Goal: Find specific page/section: Find specific page/section

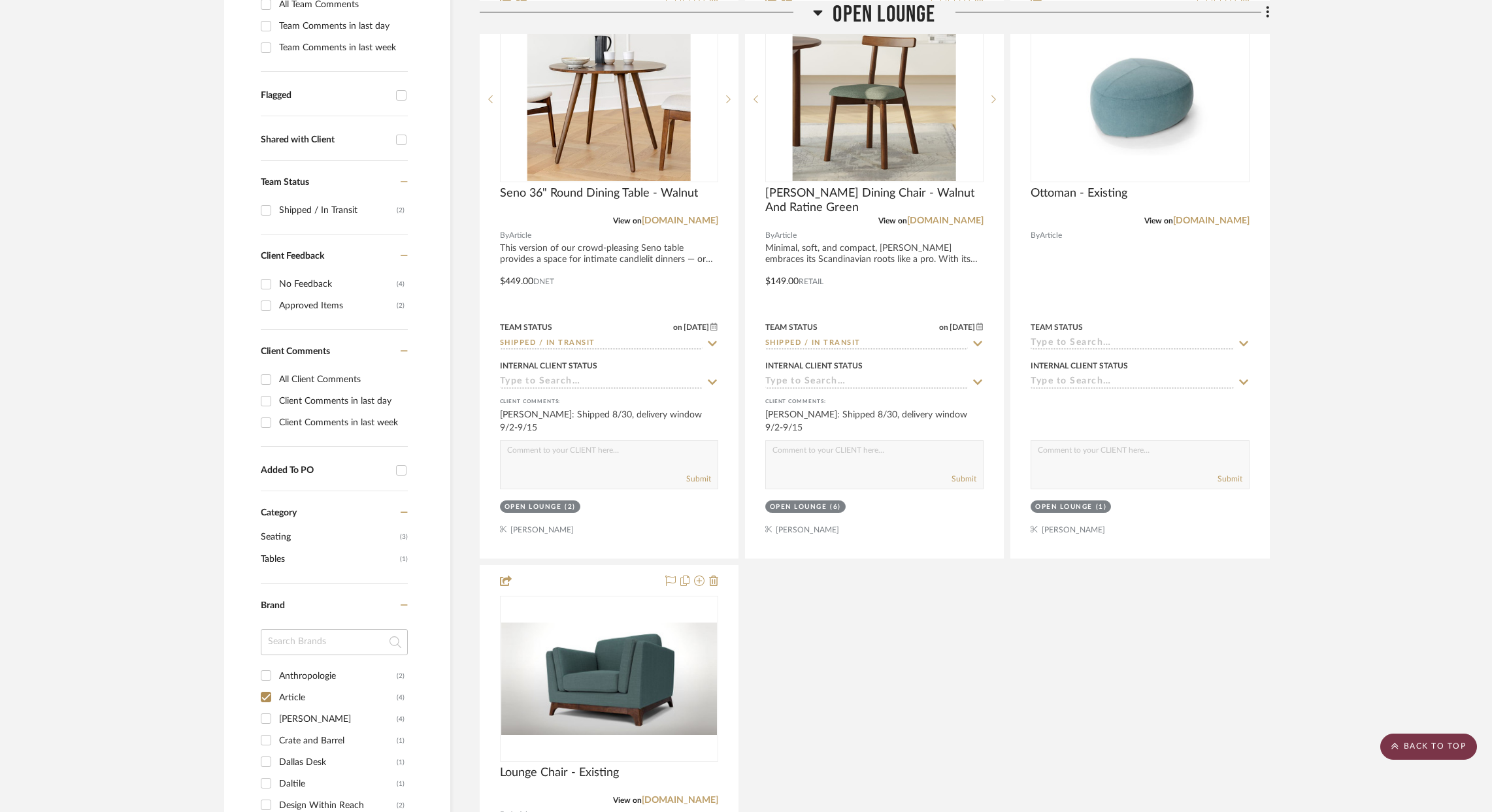
click at [1418, 744] on scroll-to-top-button "BACK TO TOP" at bounding box center [1429, 747] width 97 height 26
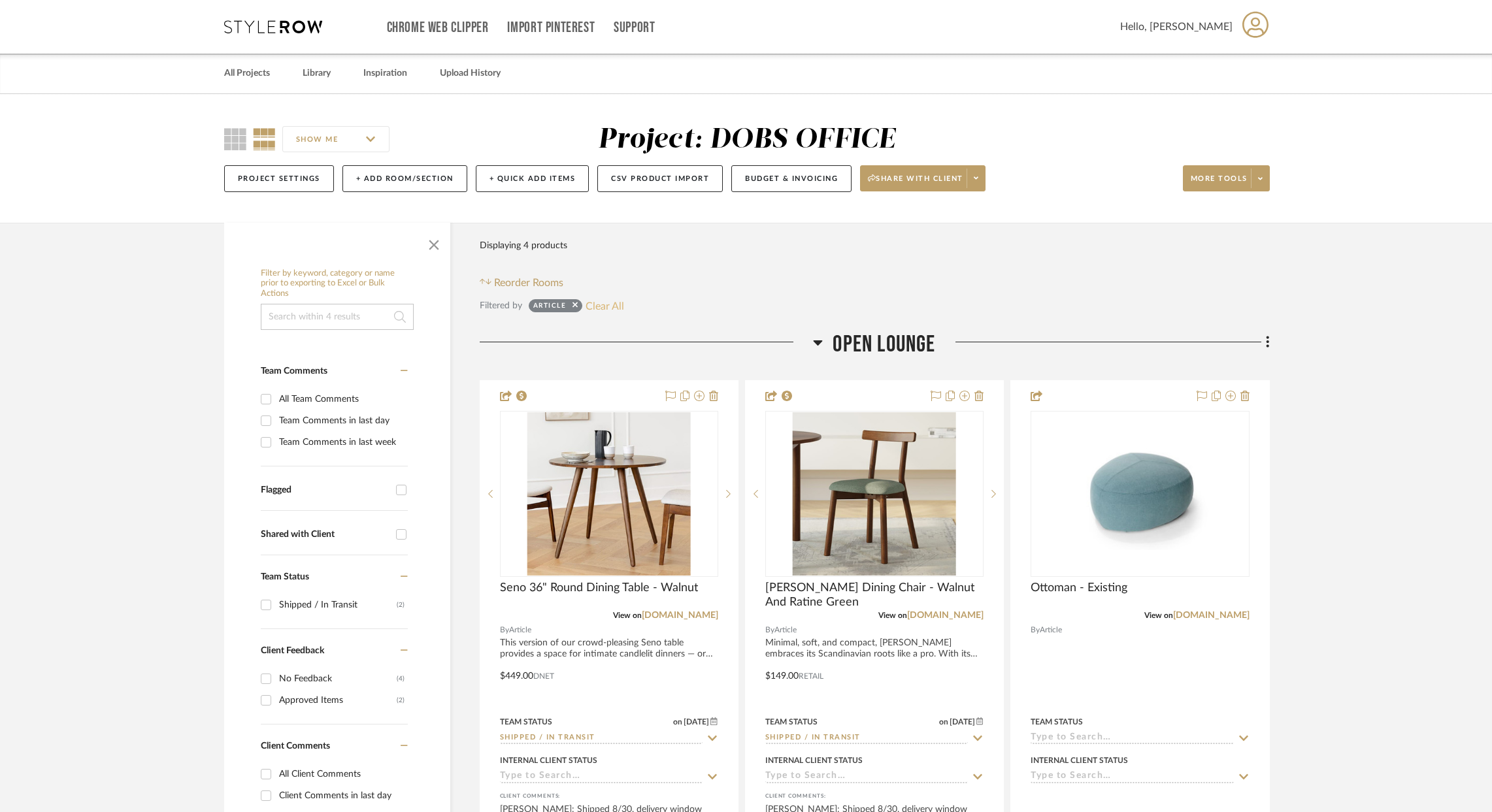
click at [611, 305] on button "Clear All" at bounding box center [605, 306] width 38 height 17
checkbox input "false"
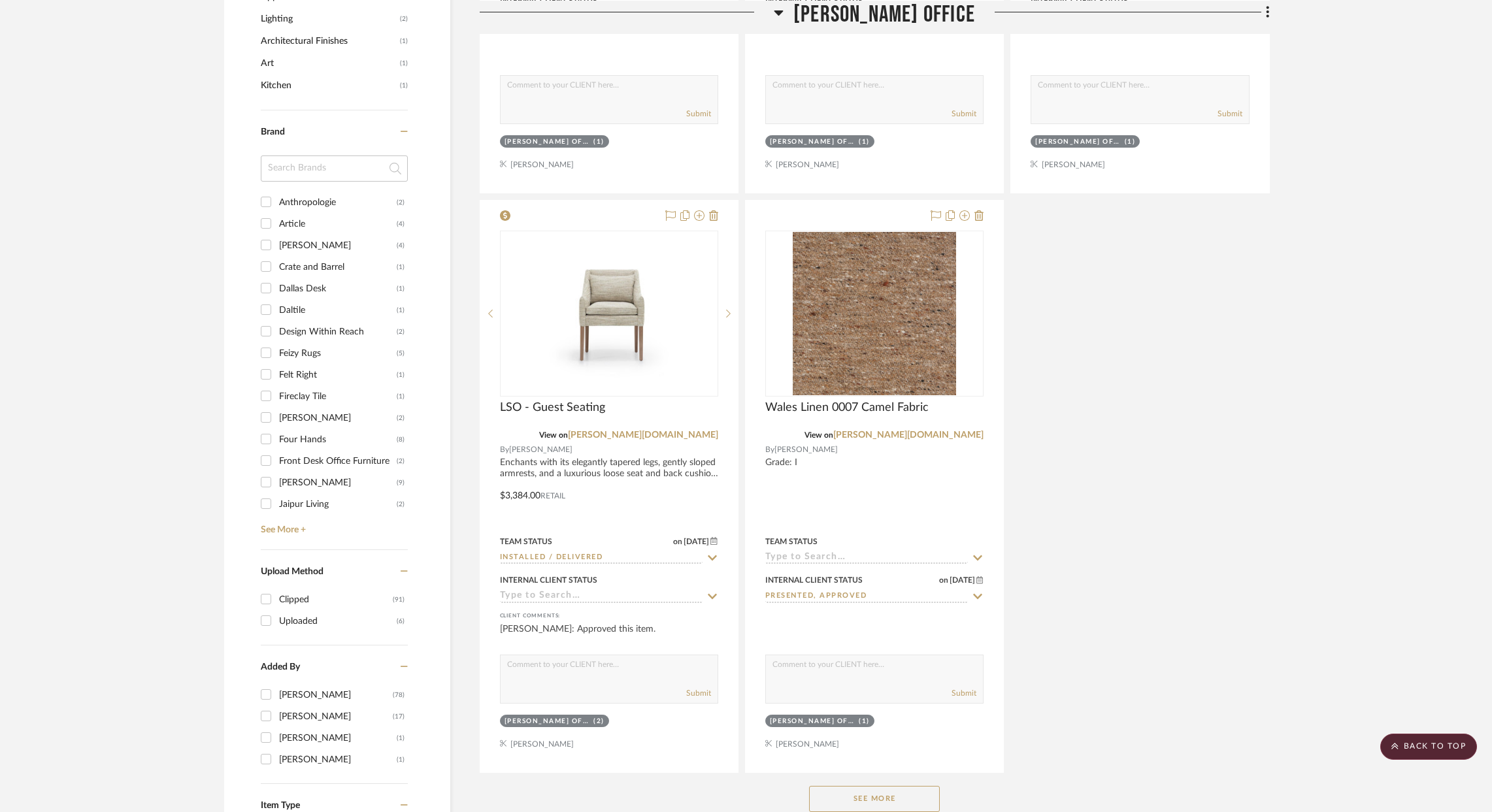
scroll to position [1321, 0]
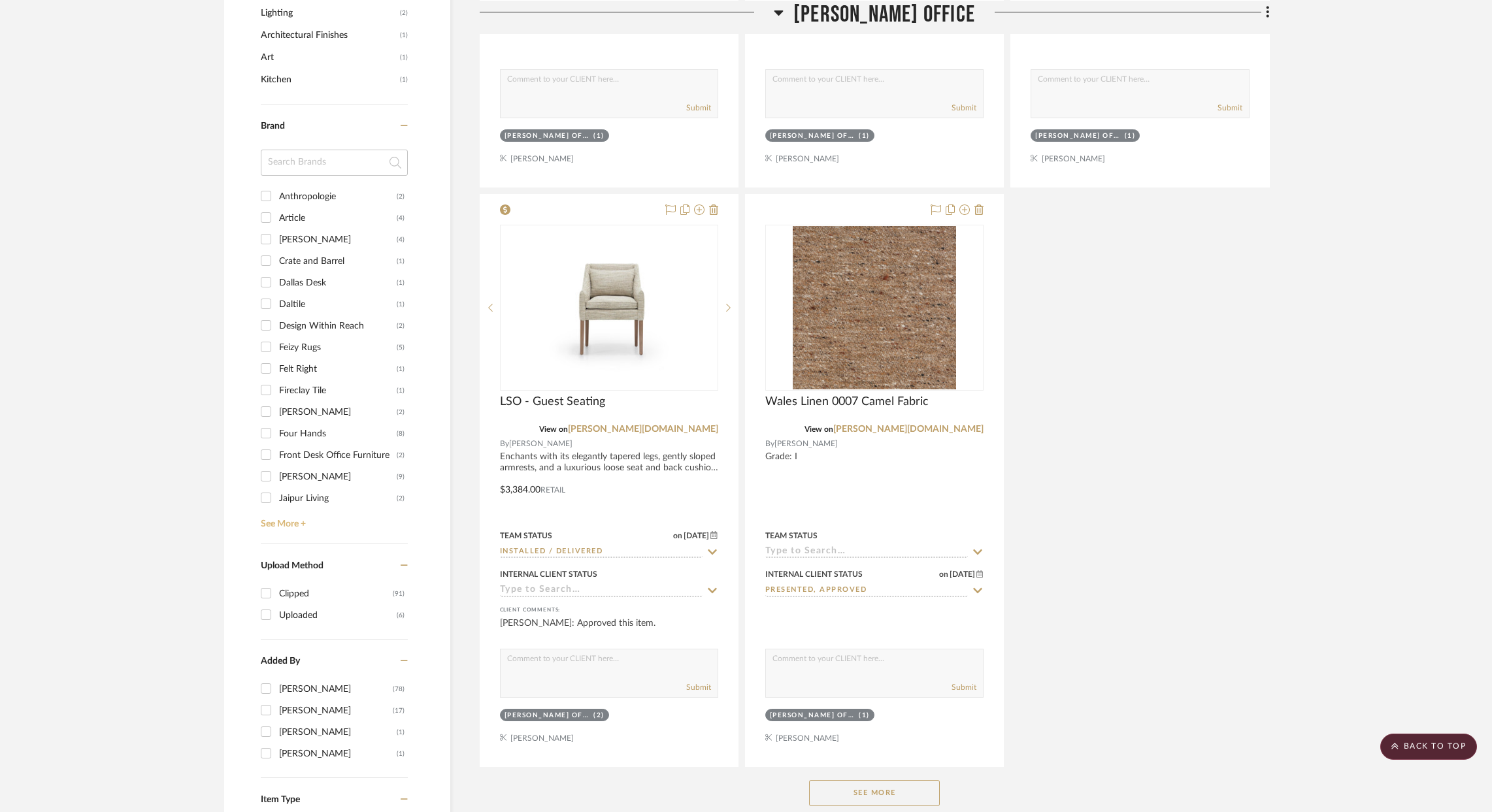
click at [283, 515] on link "See More +" at bounding box center [333, 519] width 150 height 21
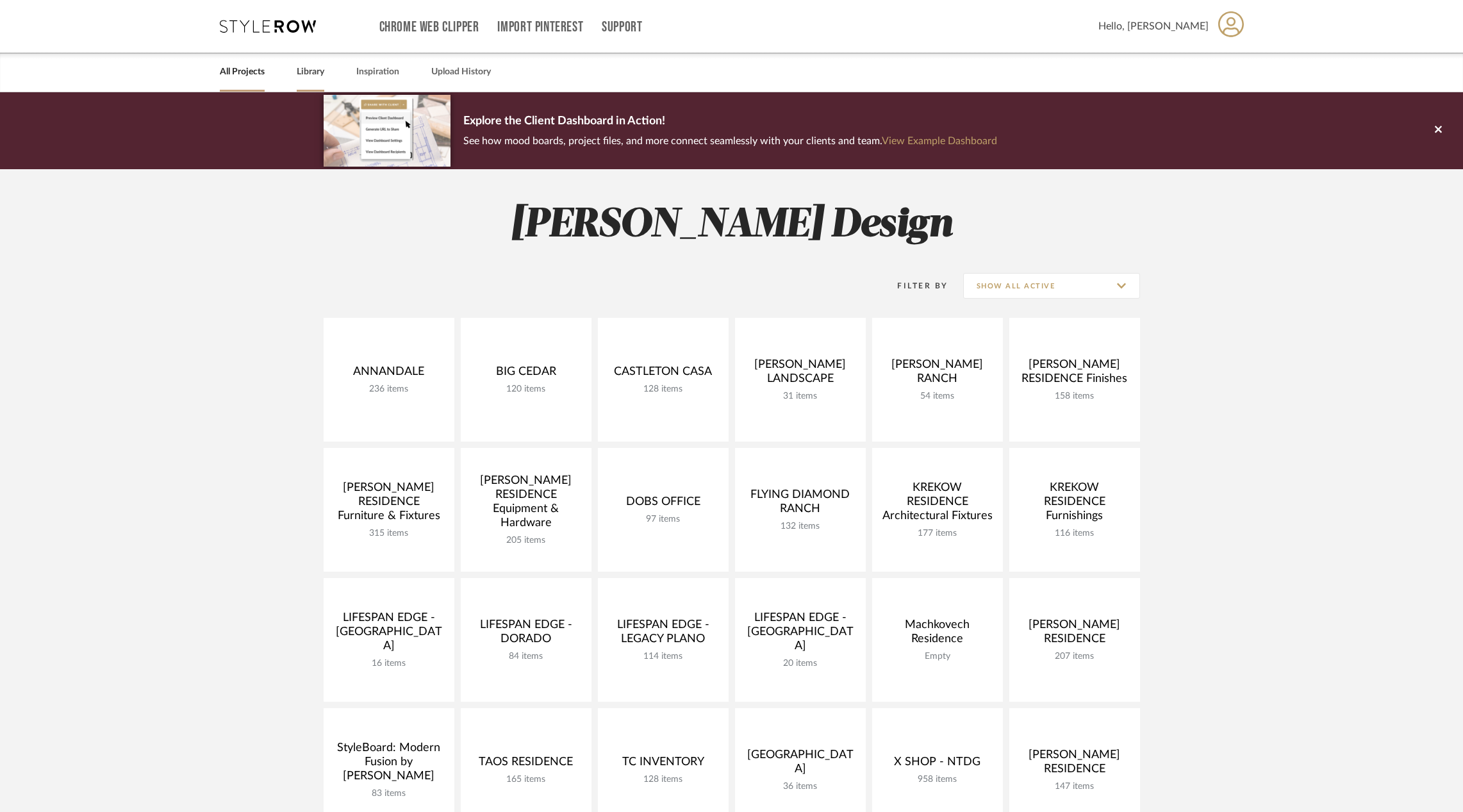
click at [316, 77] on link "Library" at bounding box center [310, 72] width 28 height 17
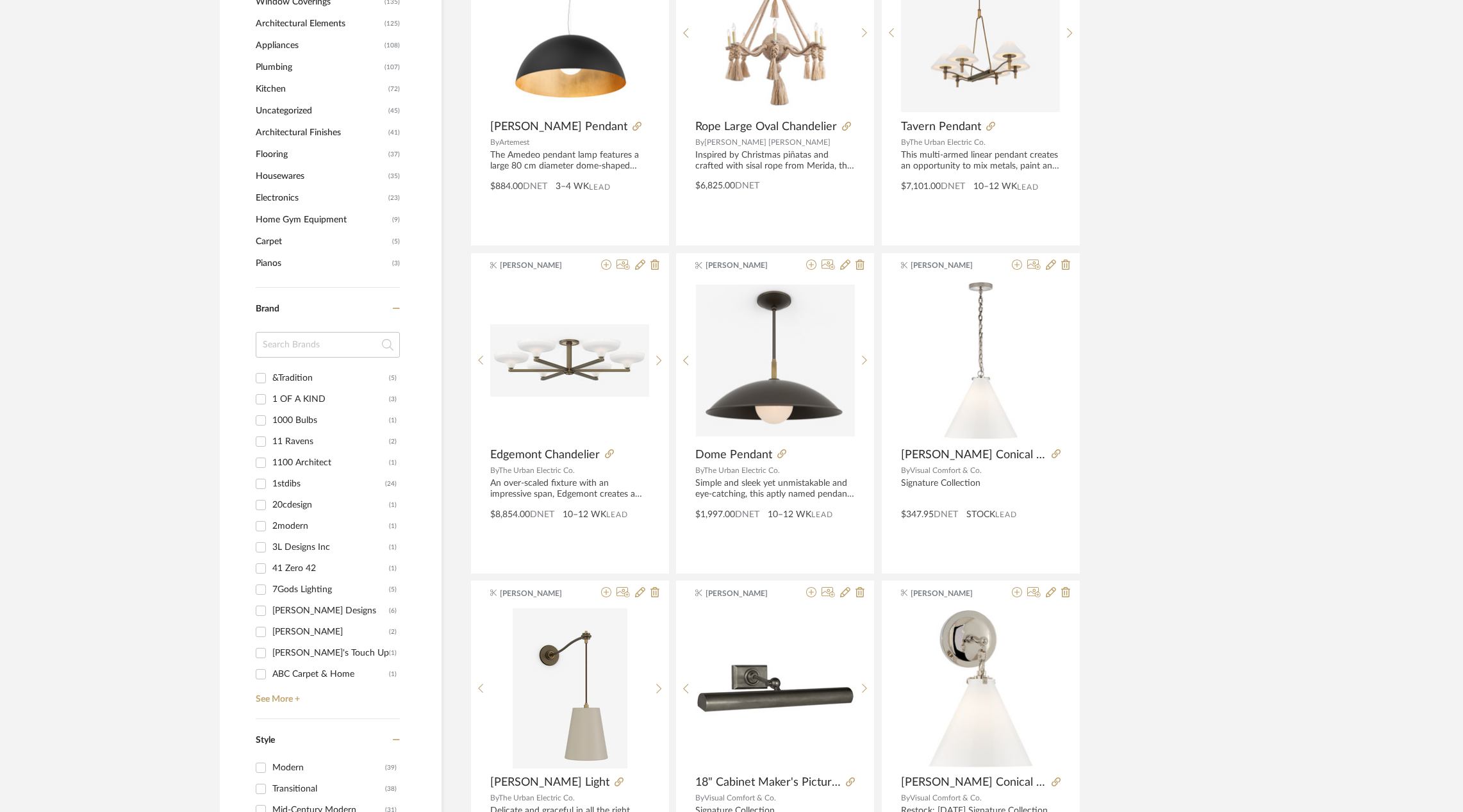
scroll to position [985, 0]
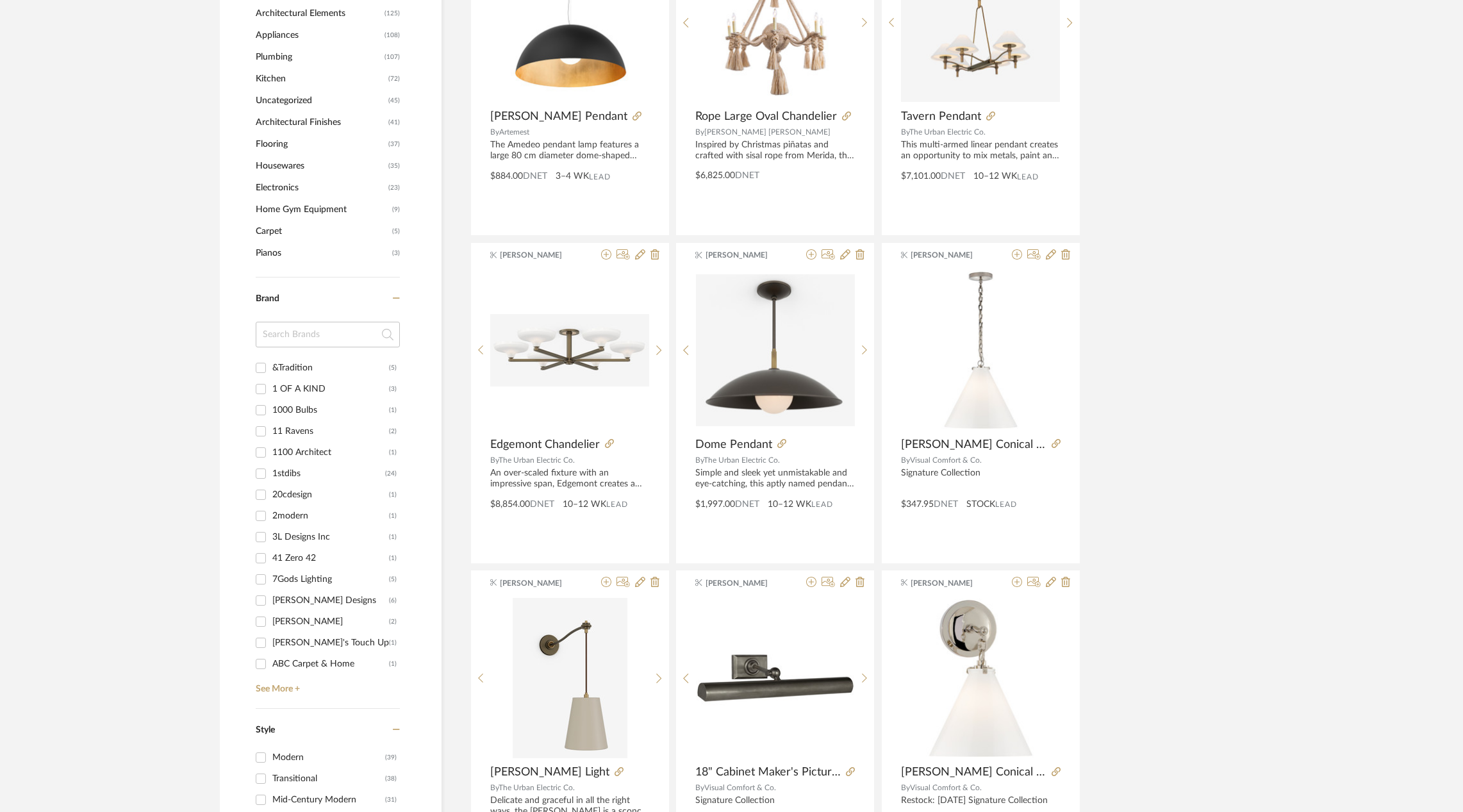
click at [299, 321] on input at bounding box center [327, 334] width 144 height 26
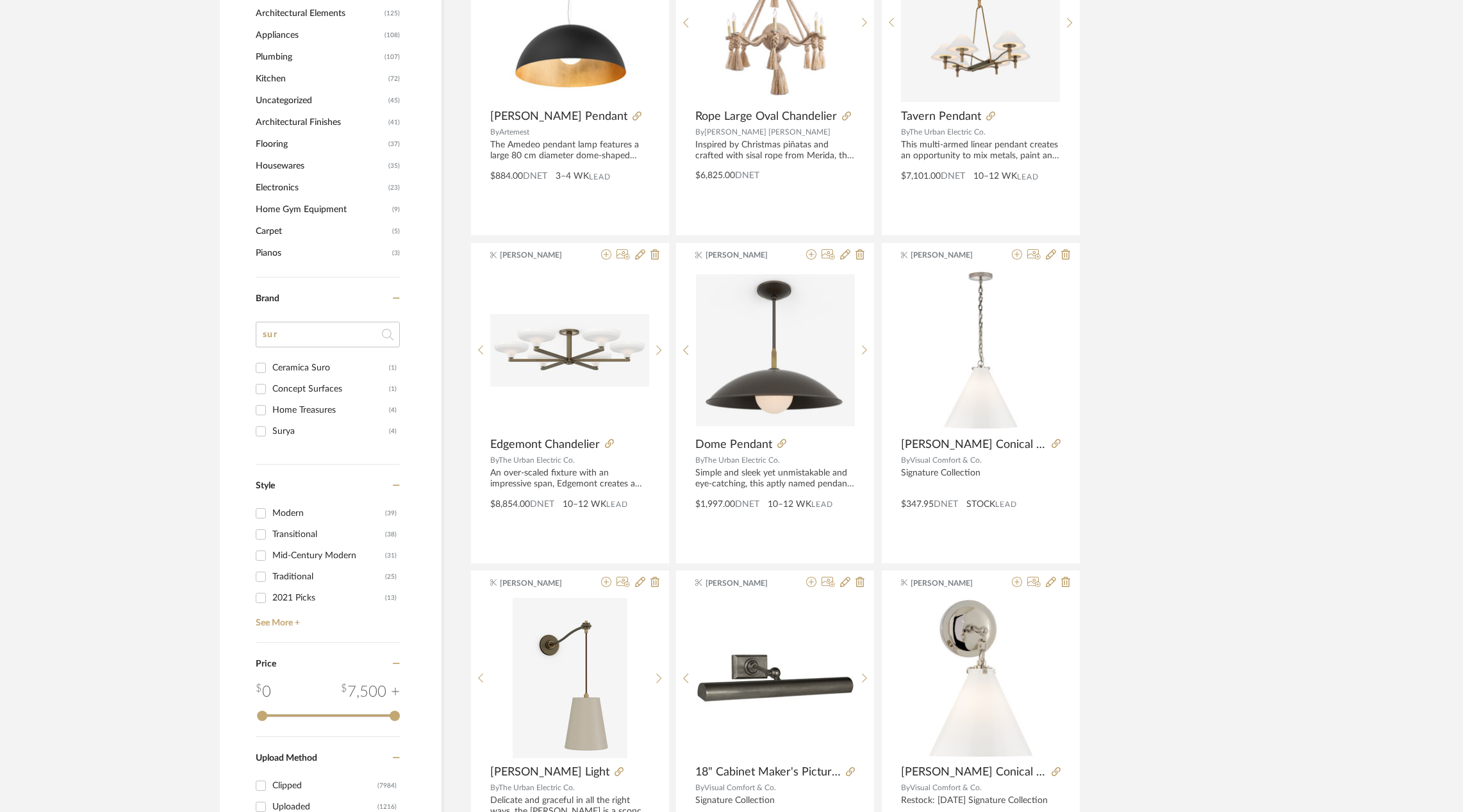
type input "sur"
click at [281, 429] on div "Surya" at bounding box center [331, 432] width 117 height 21
click at [271, 429] on input "Surya (4)" at bounding box center [261, 432] width 21 height 21
checkbox input "true"
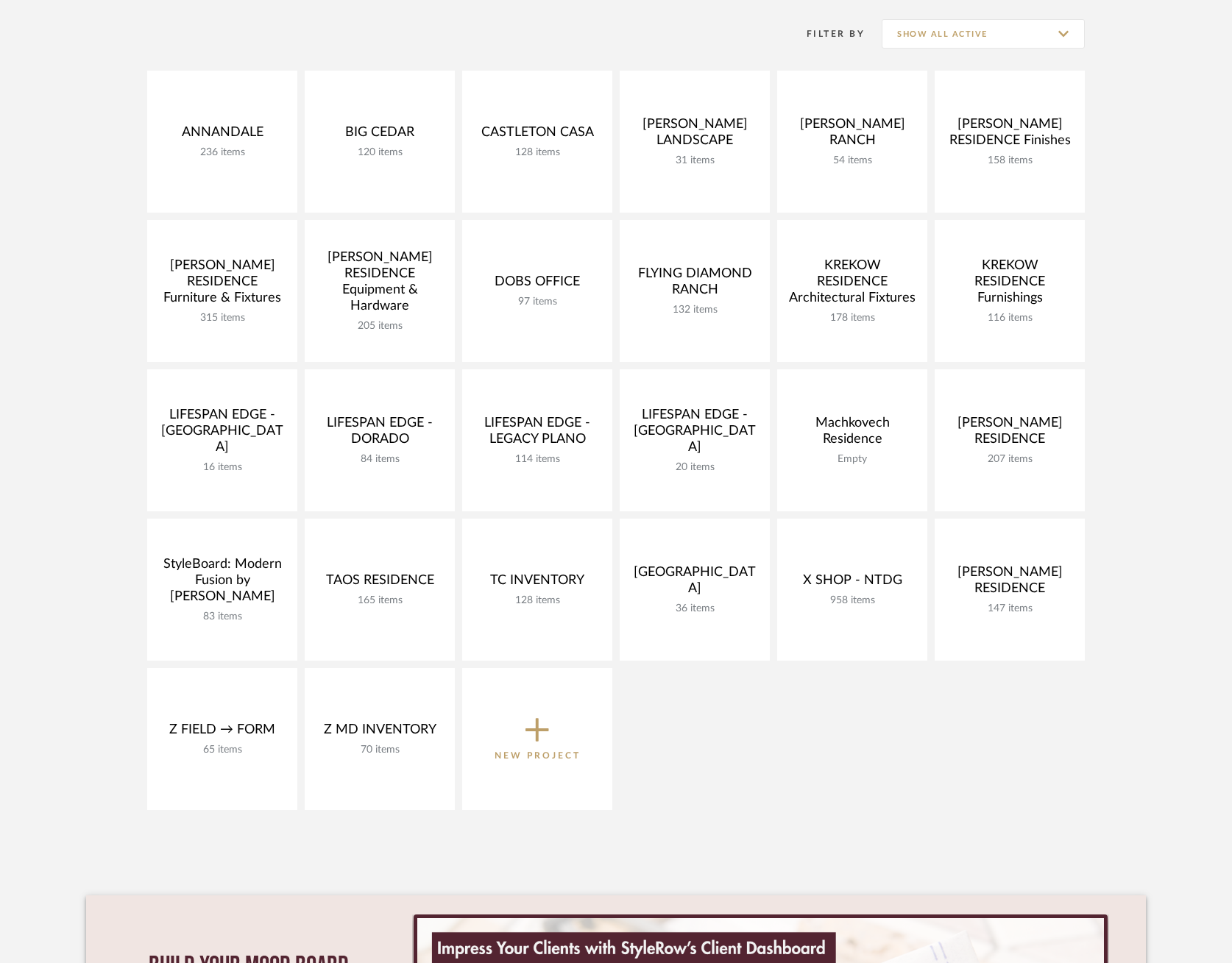
scroll to position [212, 0]
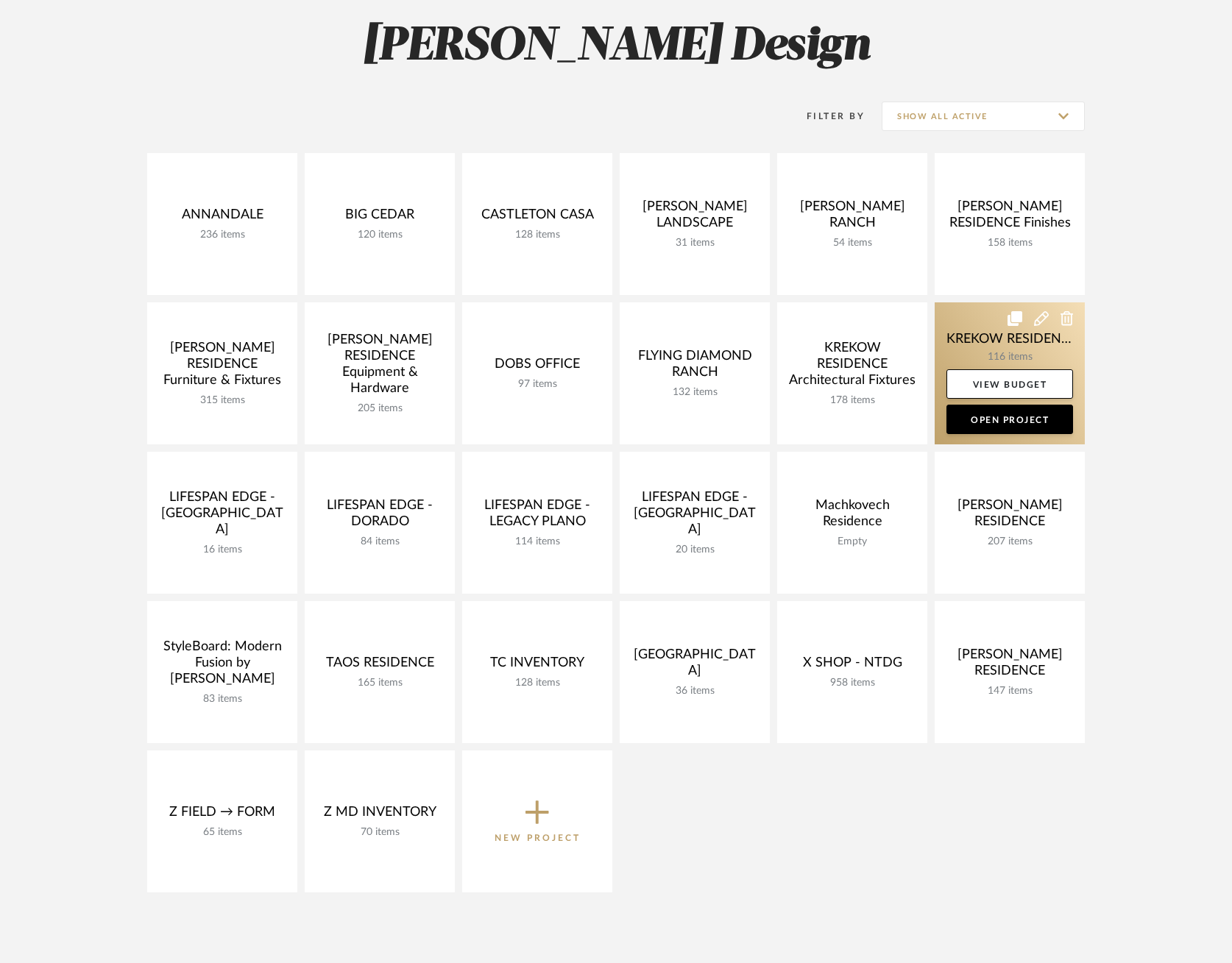
click at [983, 333] on link at bounding box center [1010, 373] width 150 height 142
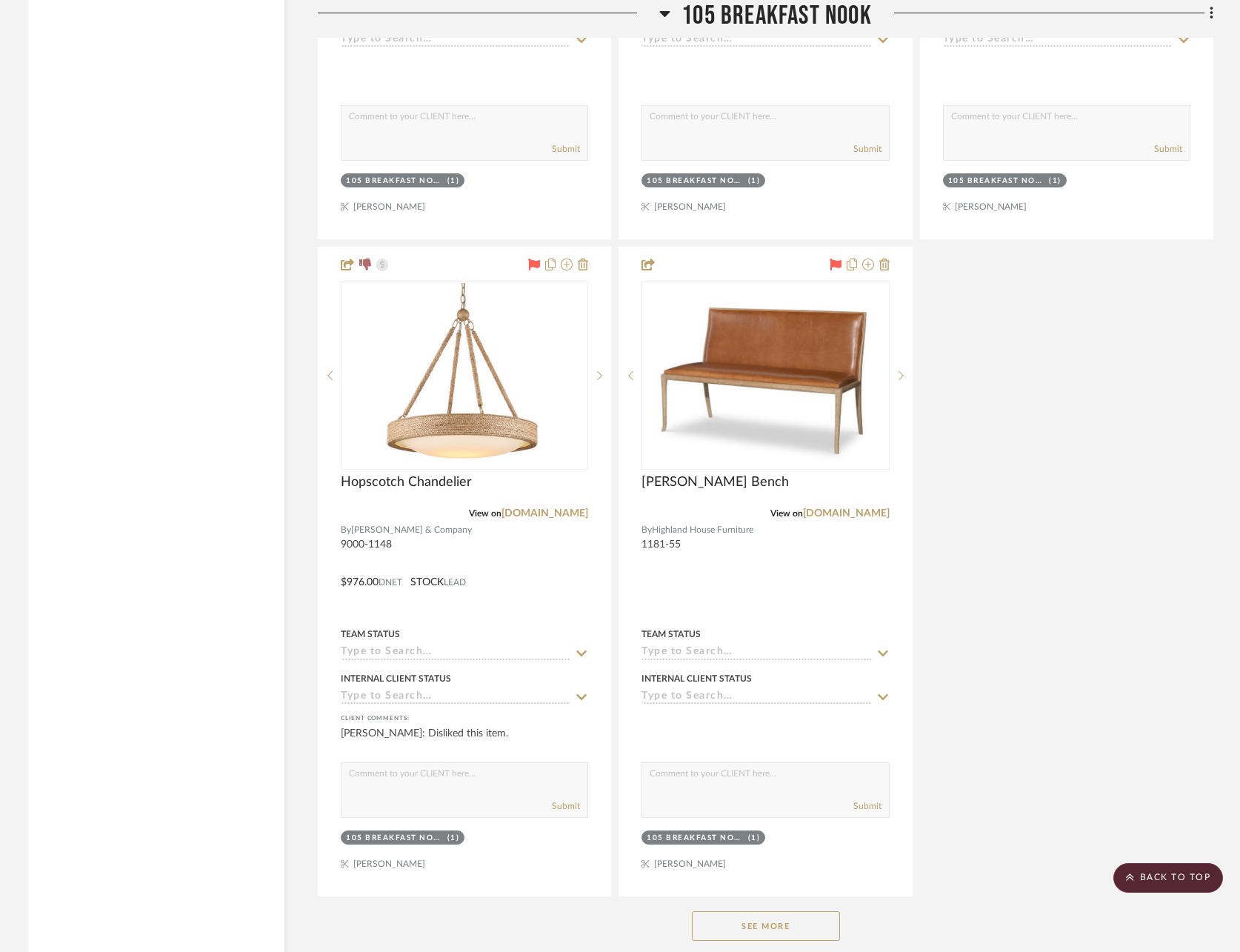
scroll to position [7805, 4]
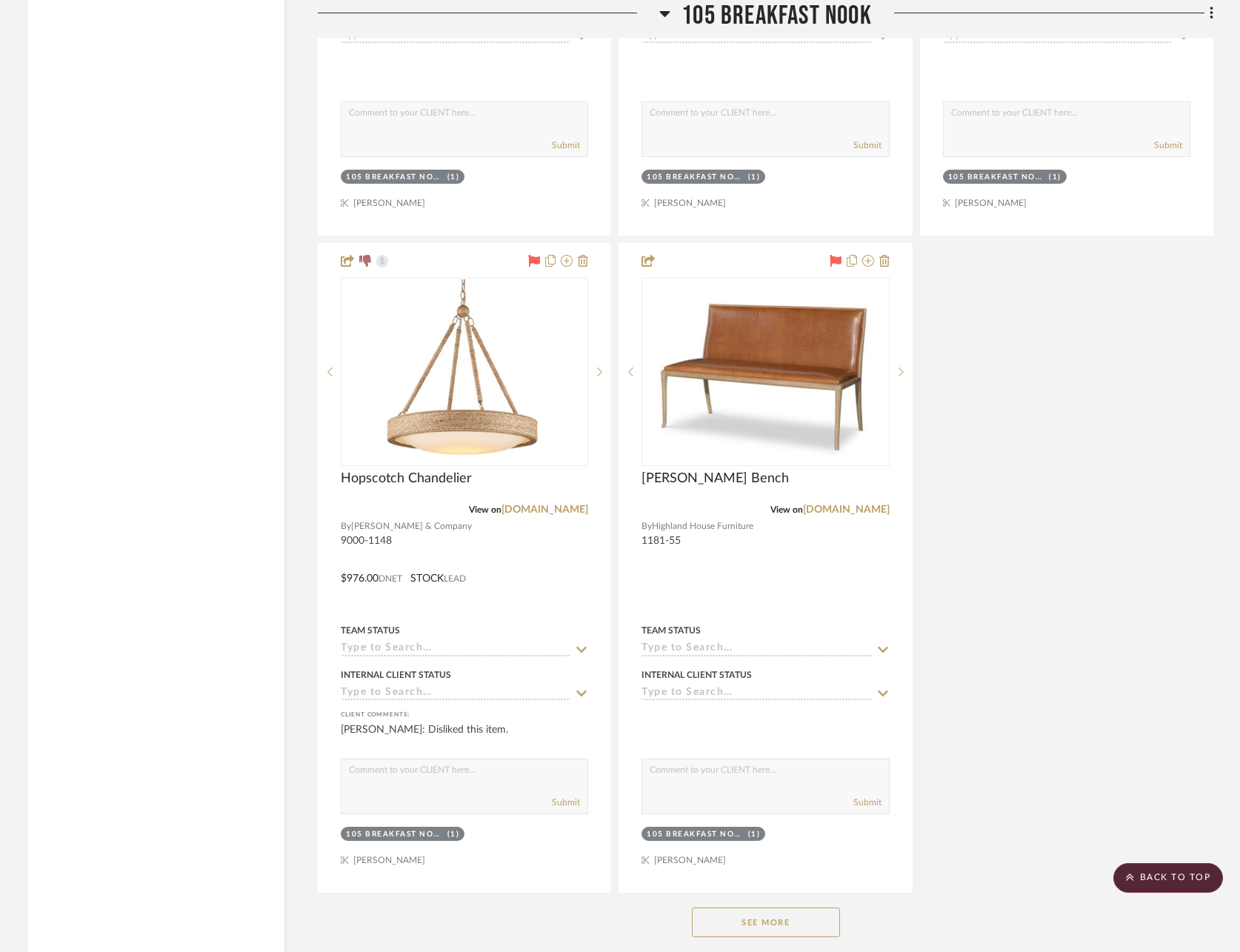
click at [784, 907] on button "See More" at bounding box center [766, 922] width 148 height 30
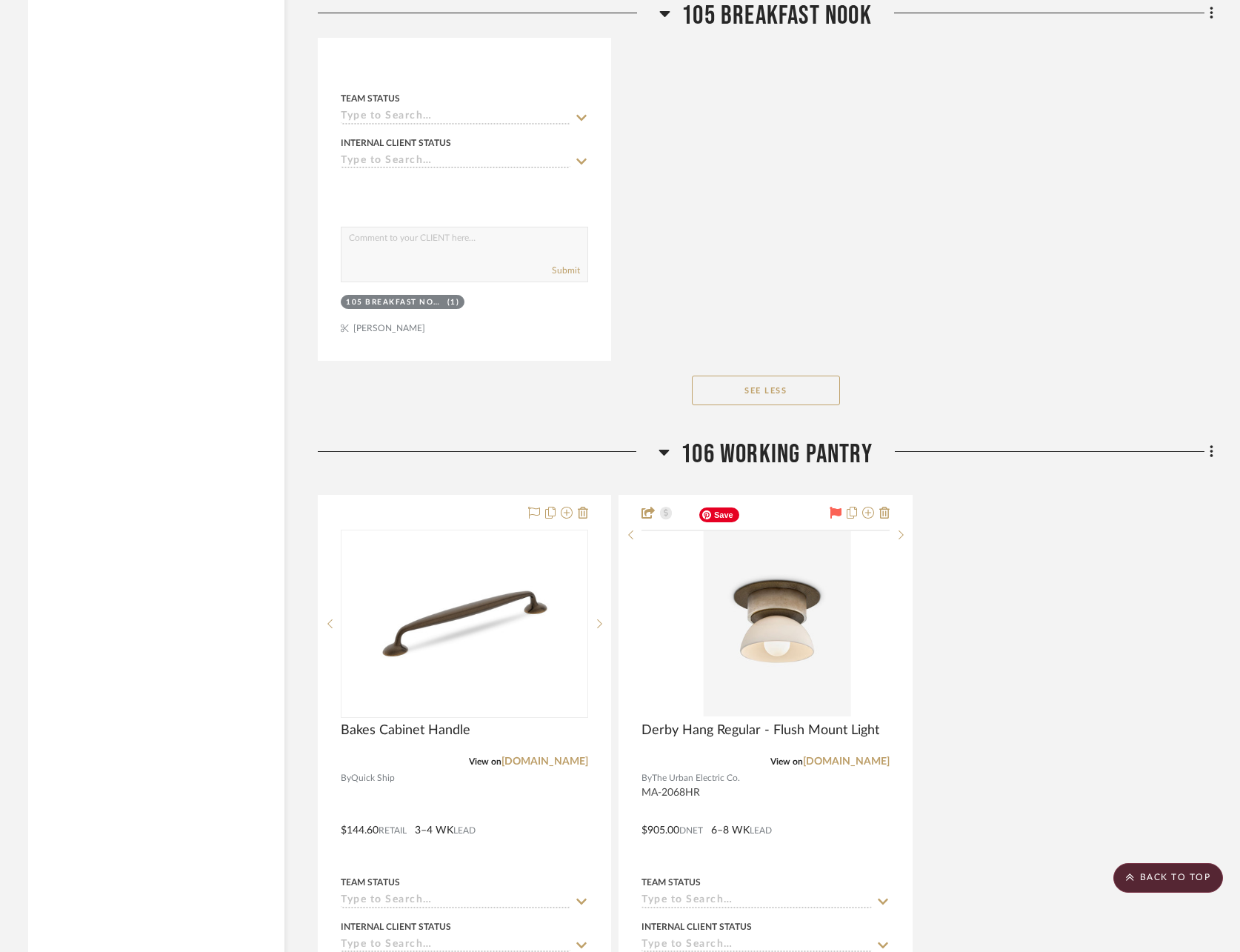
scroll to position [8996, 3]
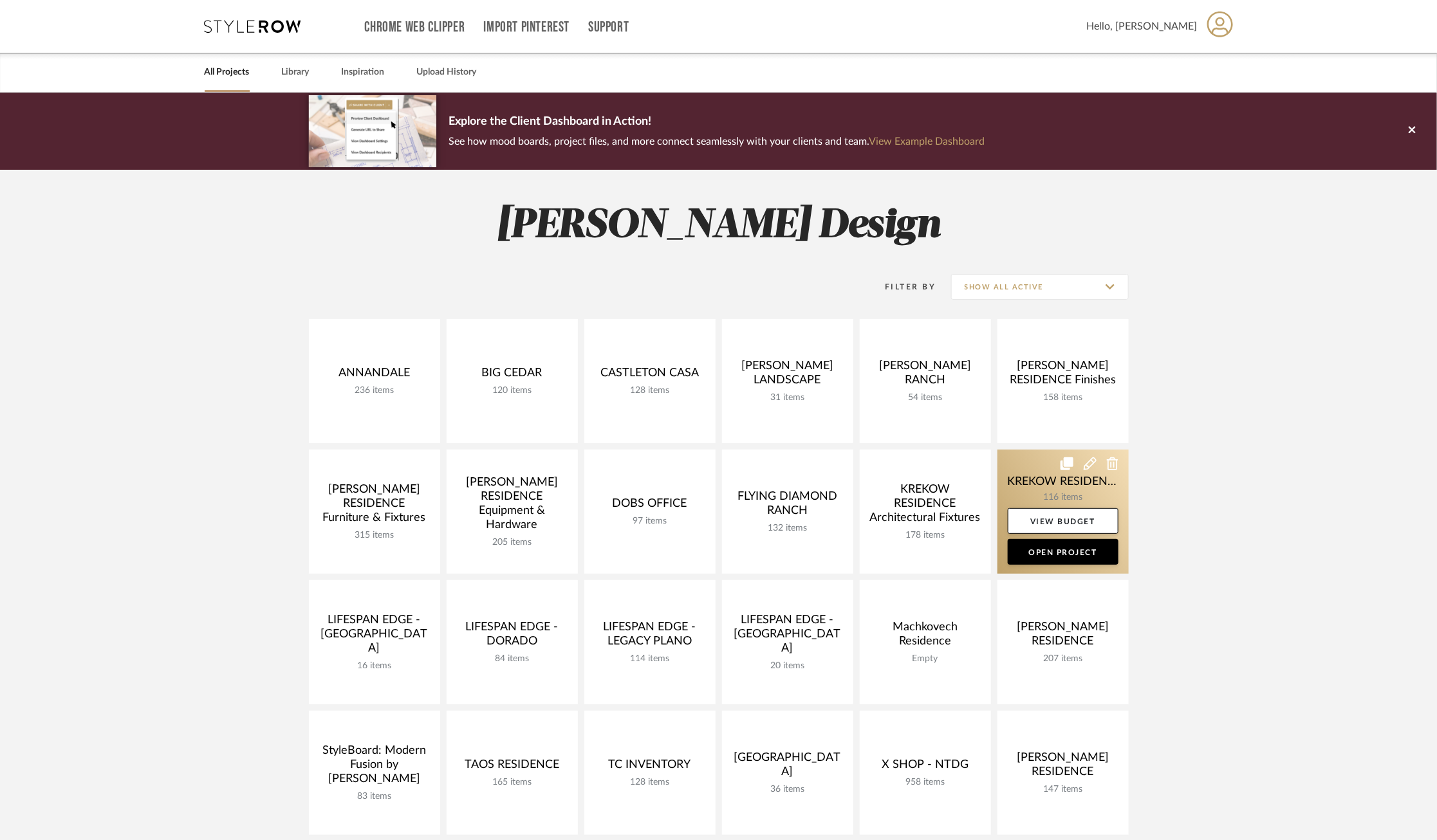
click at [1038, 472] on link at bounding box center [1063, 511] width 131 height 124
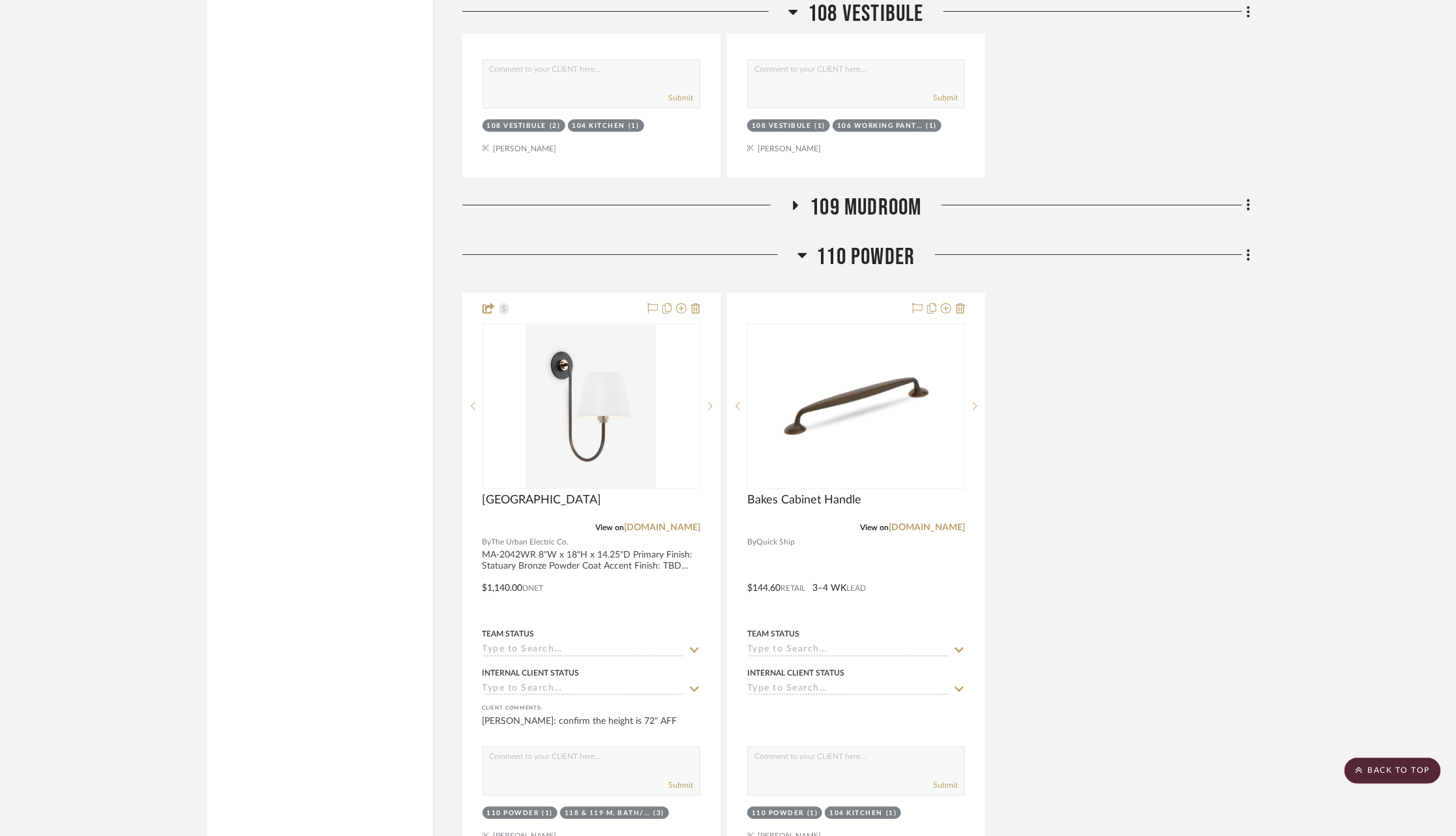
scroll to position [8808, 0]
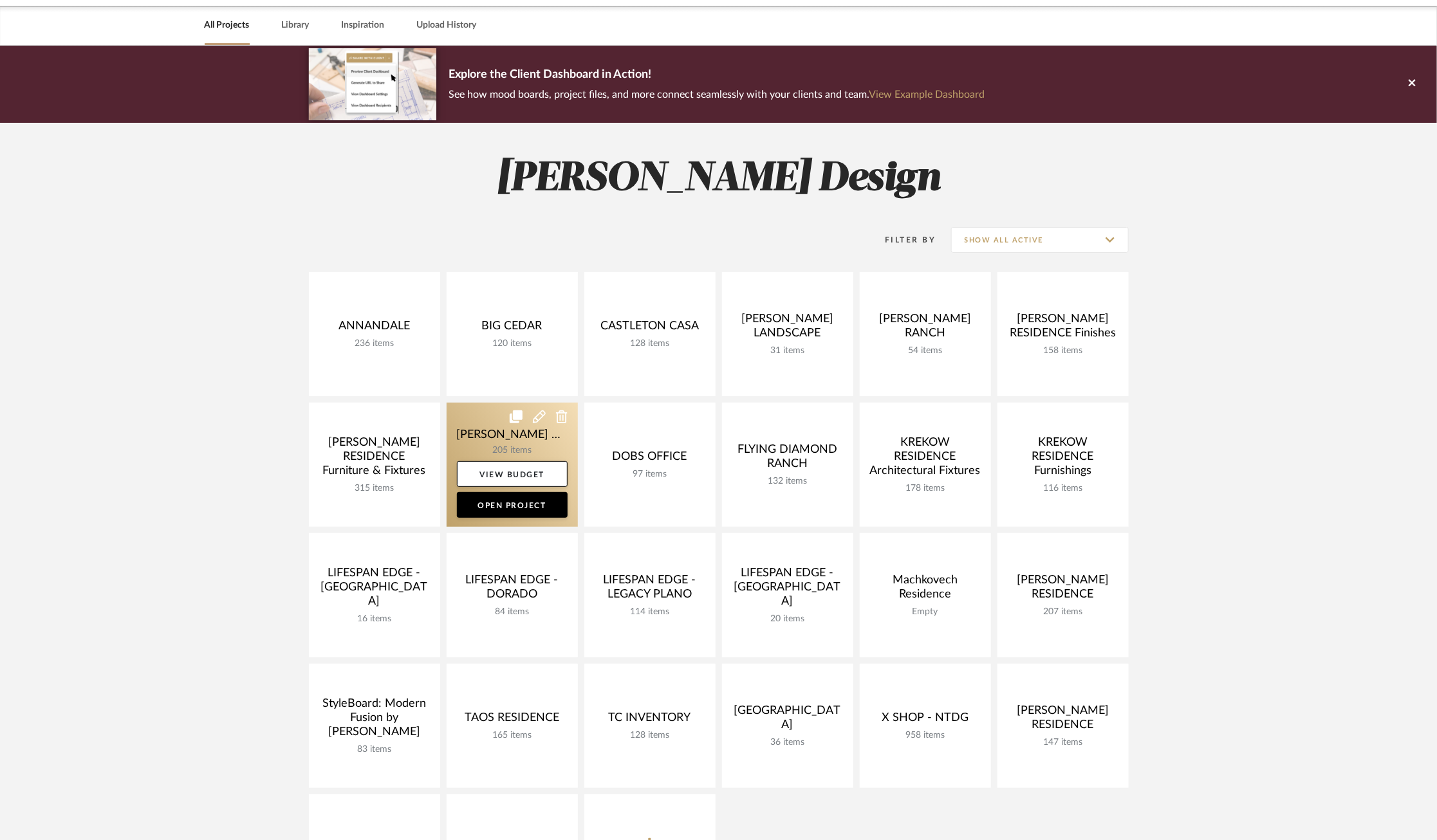
scroll to position [49, 0]
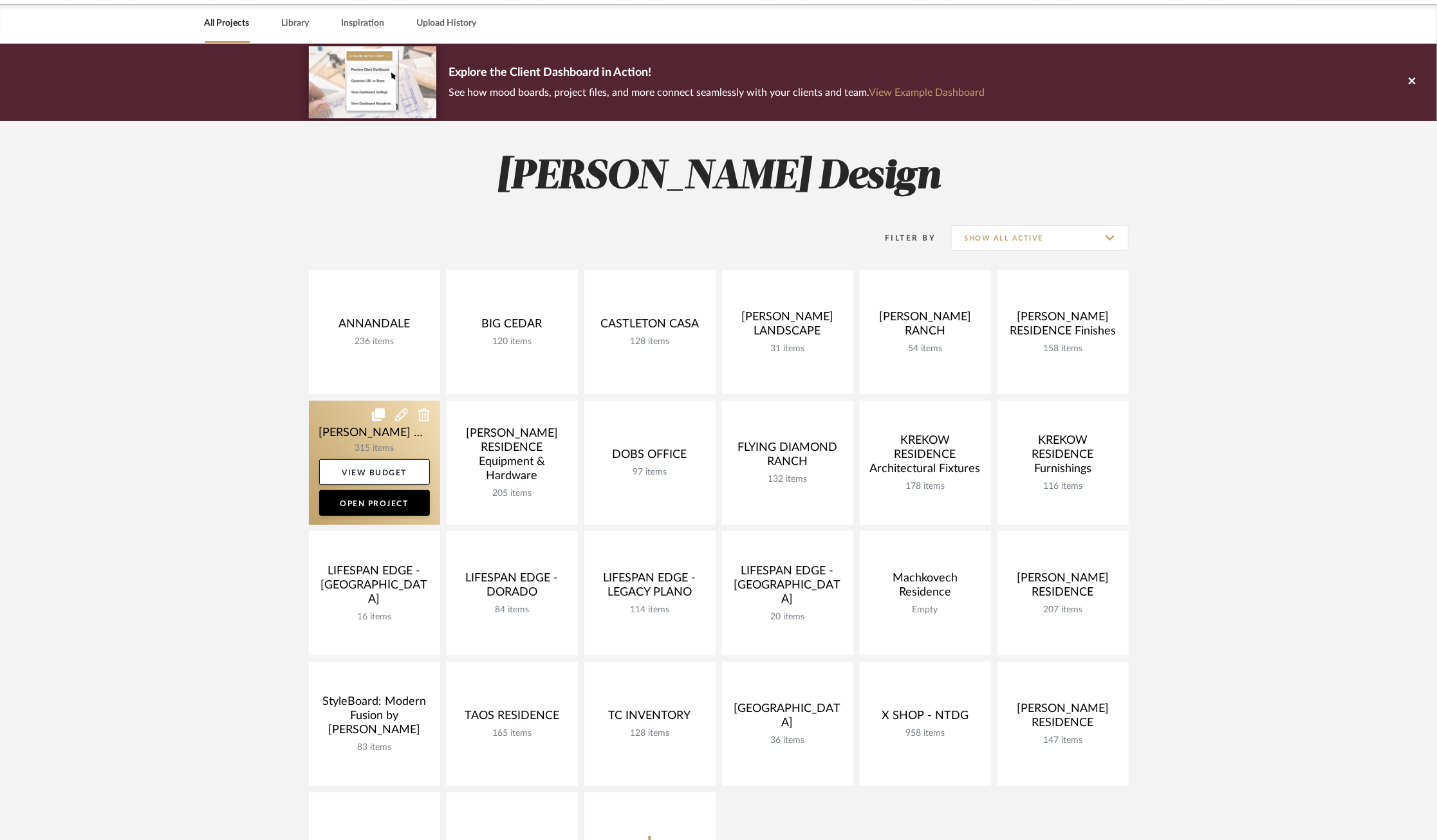
click at [339, 429] on link at bounding box center [375, 463] width 131 height 124
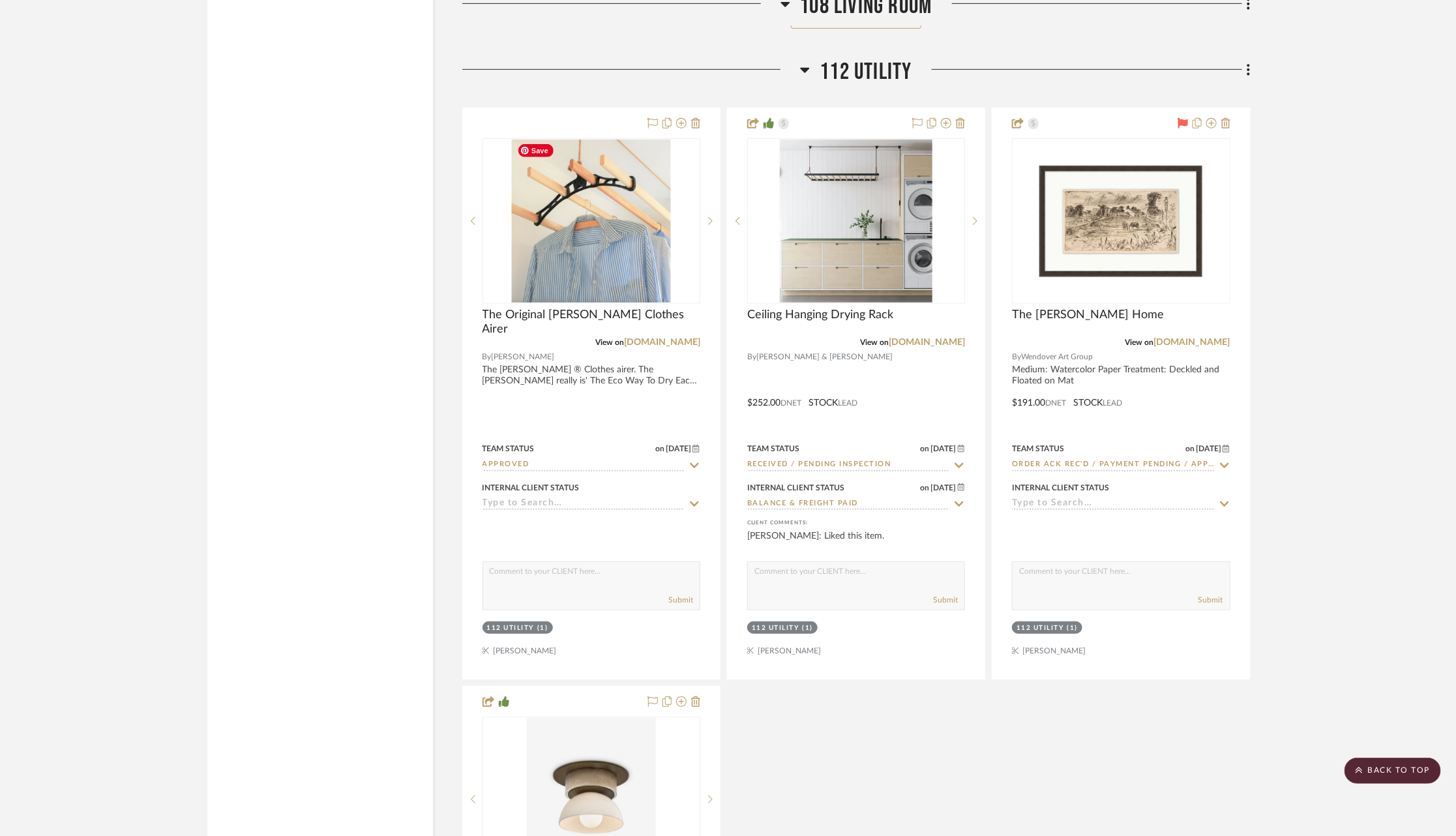
scroll to position [11999, 0]
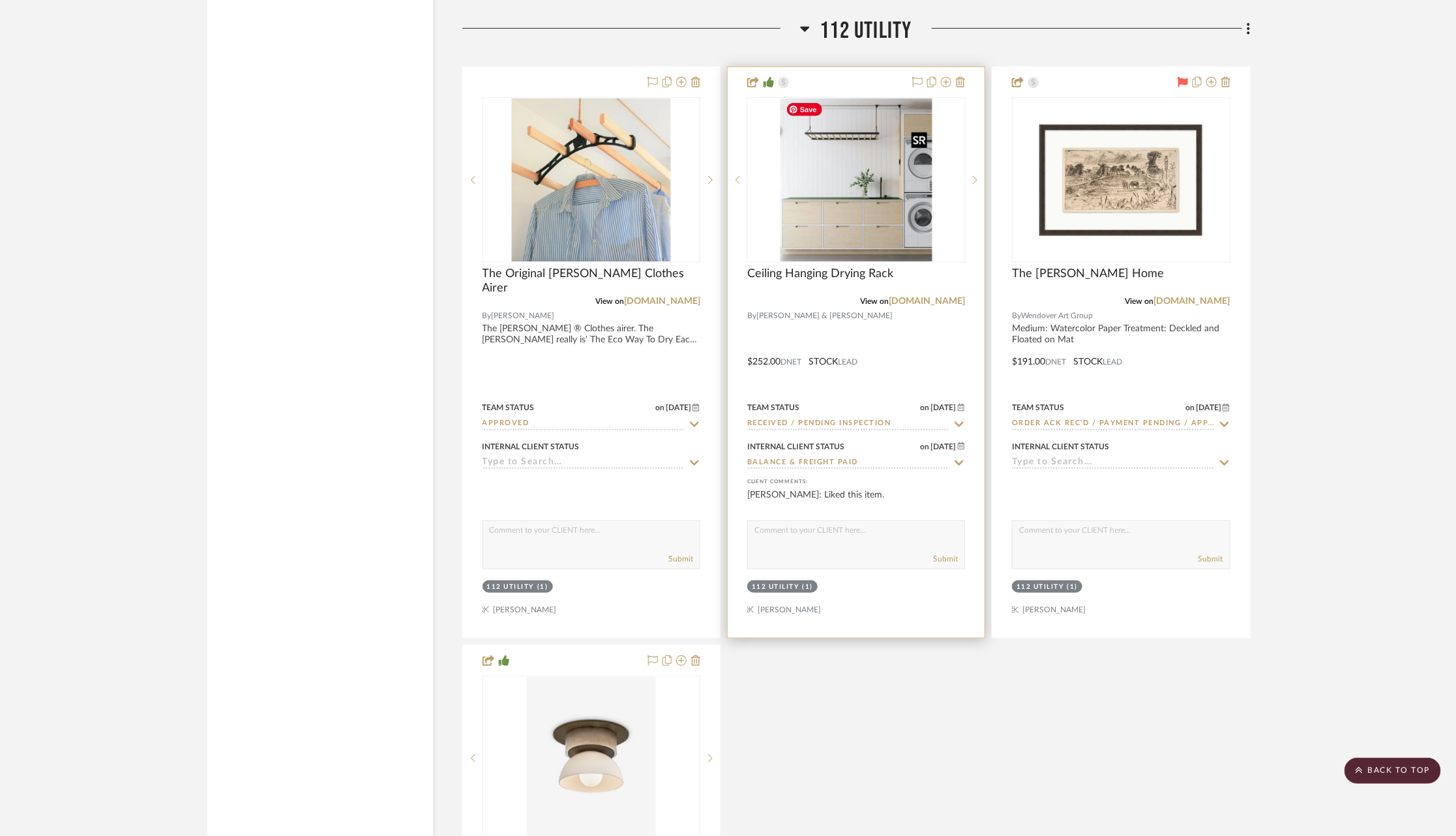
click at [0, 0] on img at bounding box center [0, 0] width 0 height 0
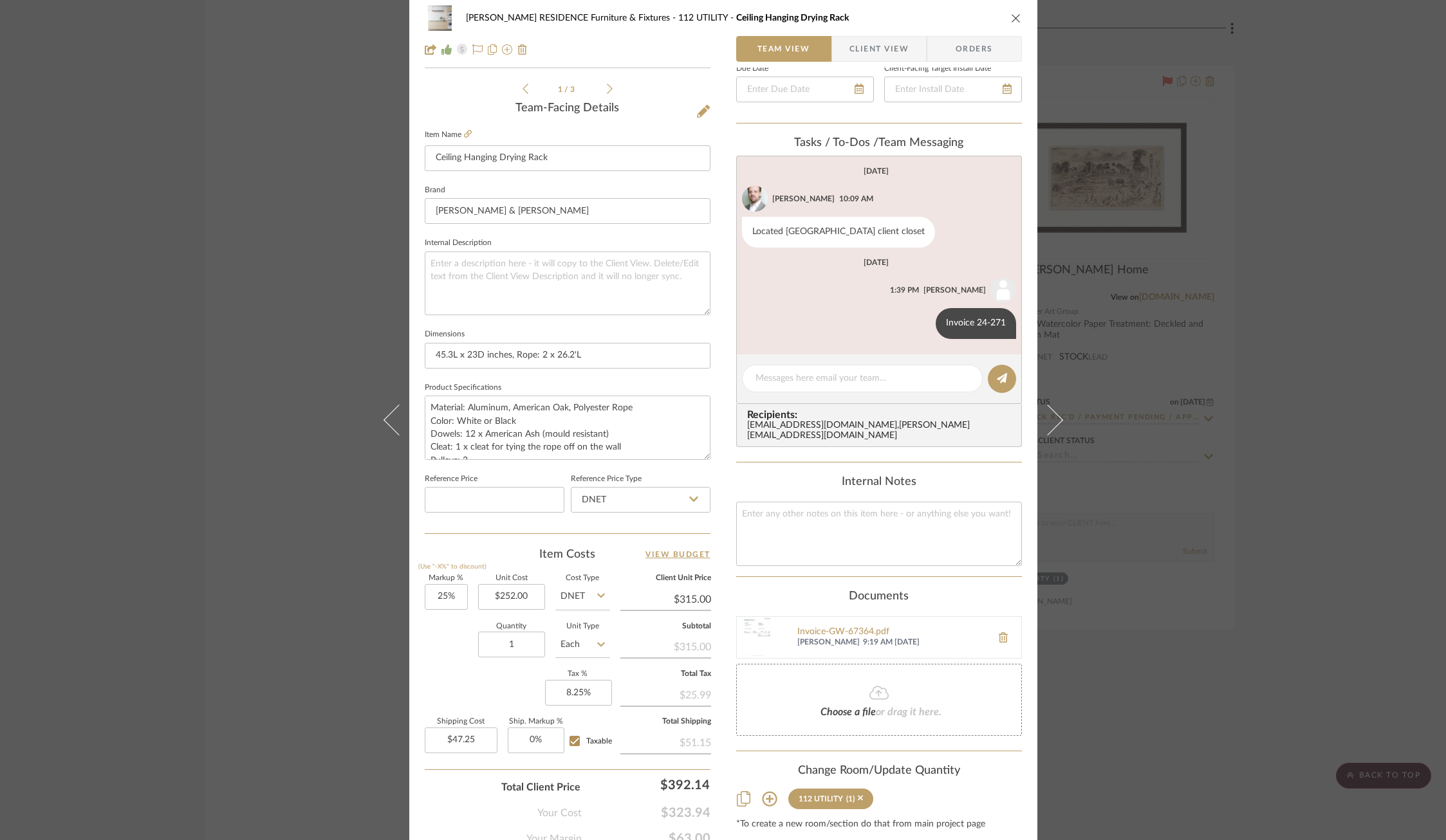
scroll to position [0, 0]
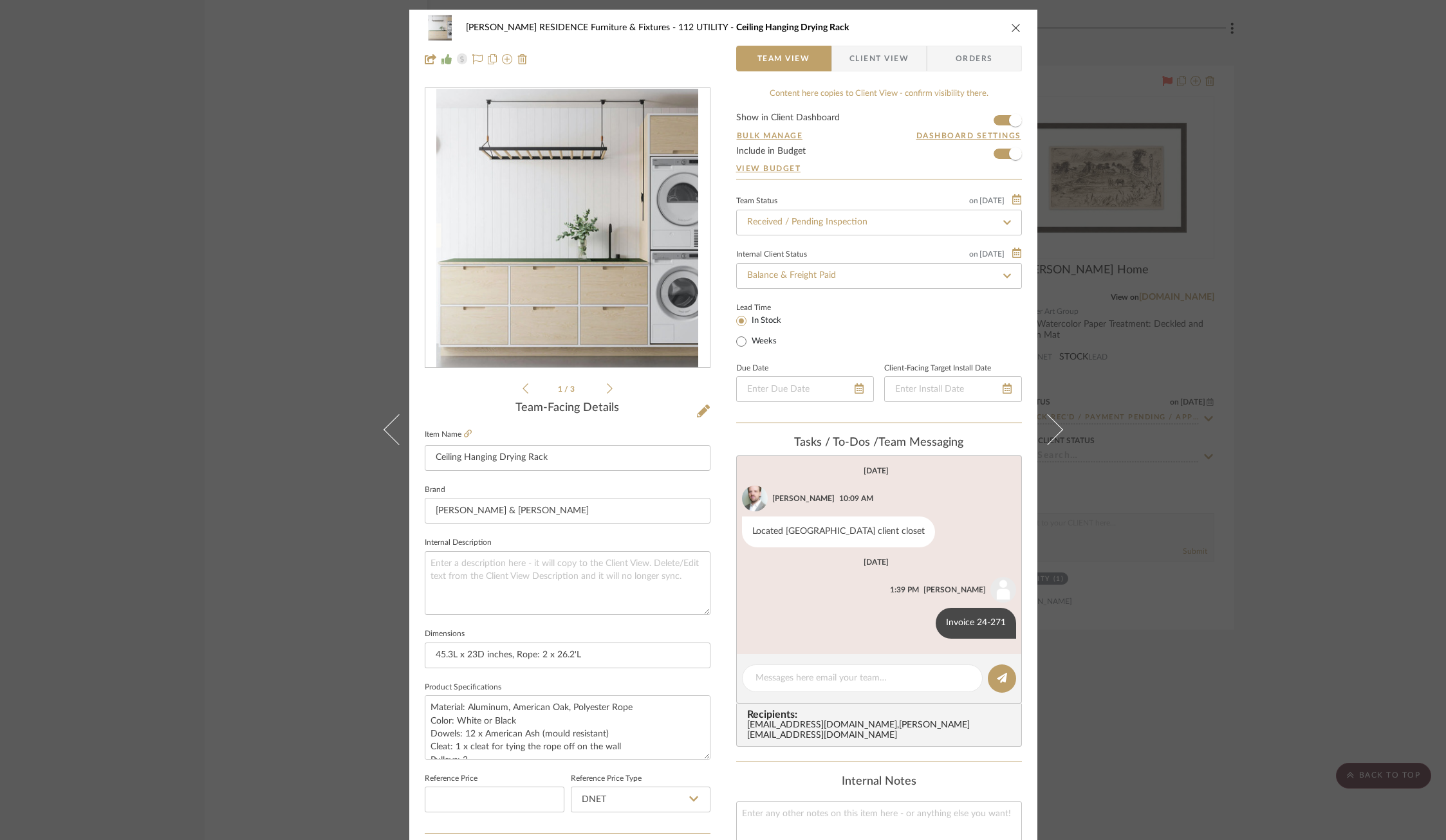
click at [293, 343] on div "COBLE RESIDENCE Furniture & Fixtures 112 UTILITY Ceiling Hanging Drying Rack Te…" at bounding box center [723, 420] width 1446 height 840
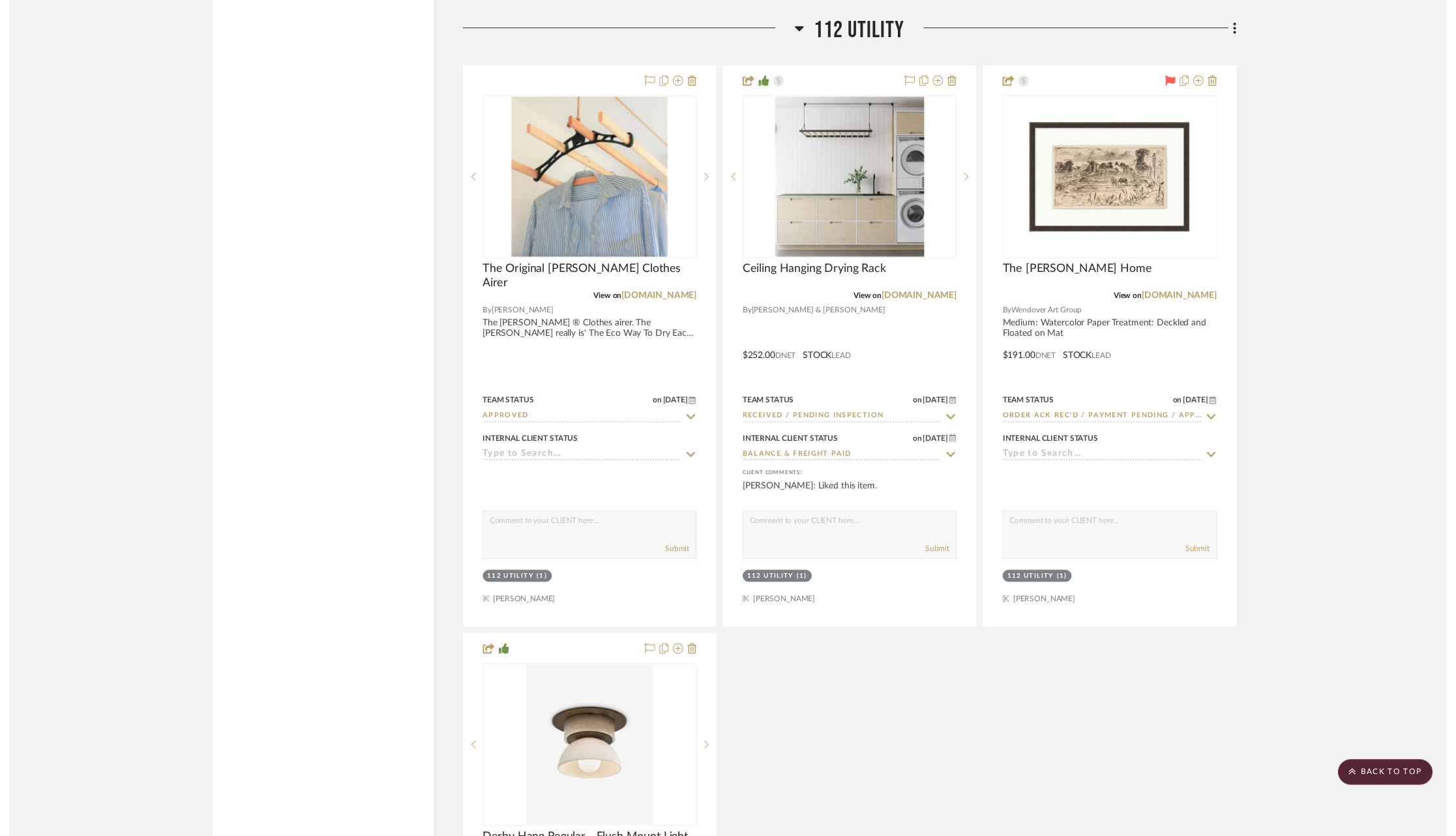
scroll to position [11999, 0]
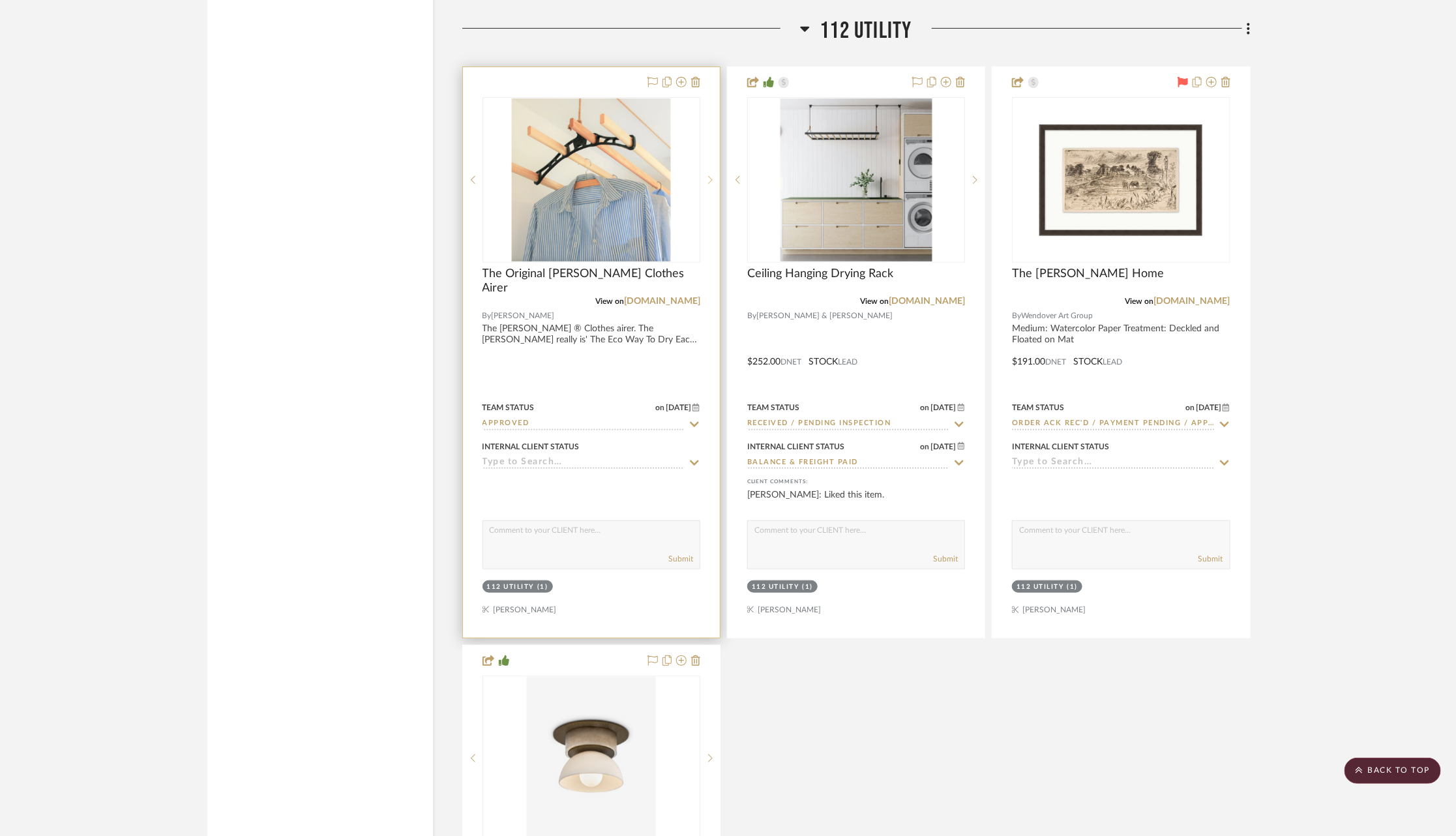
click at [710, 175] on icon at bounding box center [710, 180] width 5 height 9
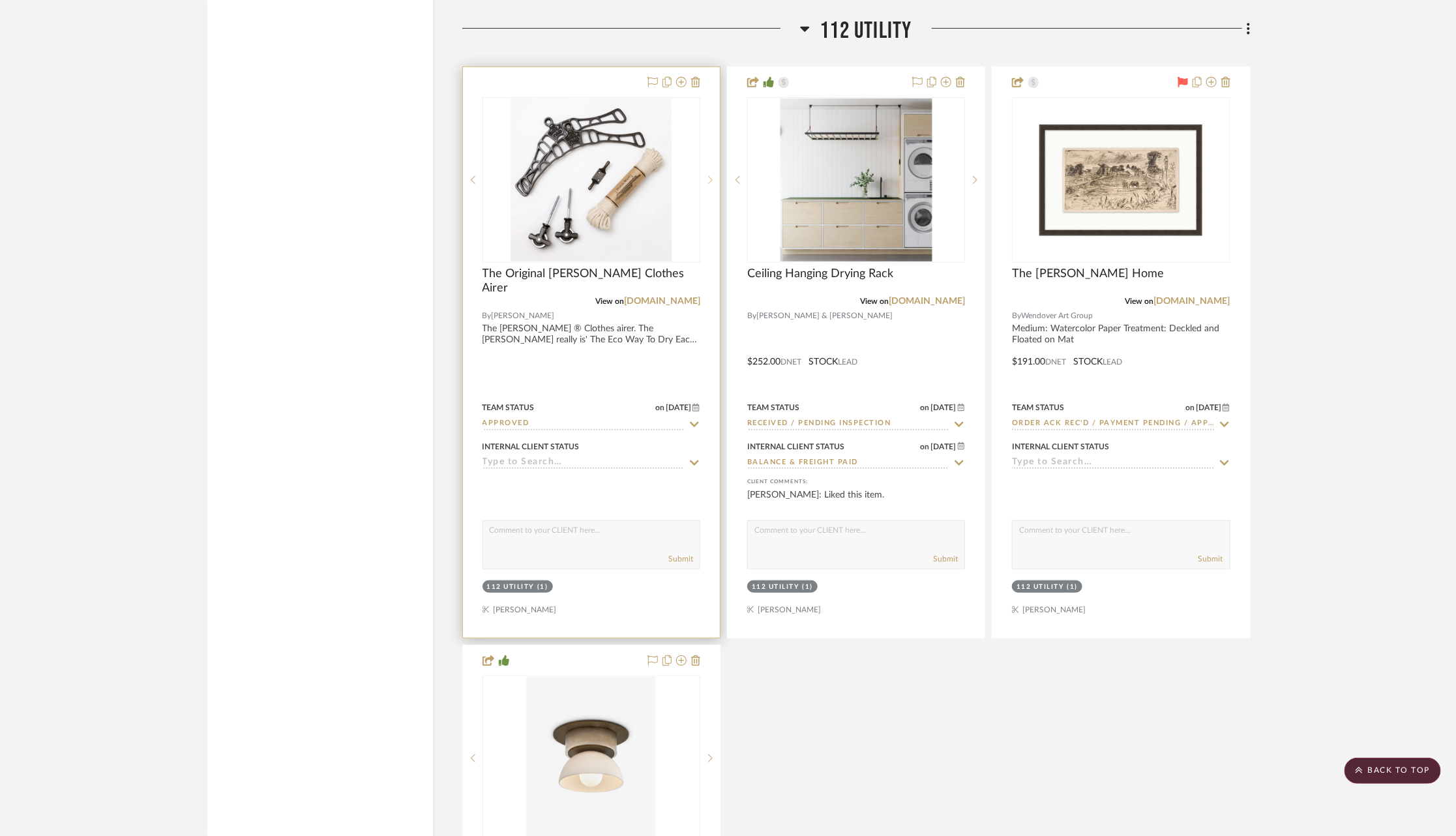
click at [710, 175] on icon at bounding box center [710, 180] width 5 height 9
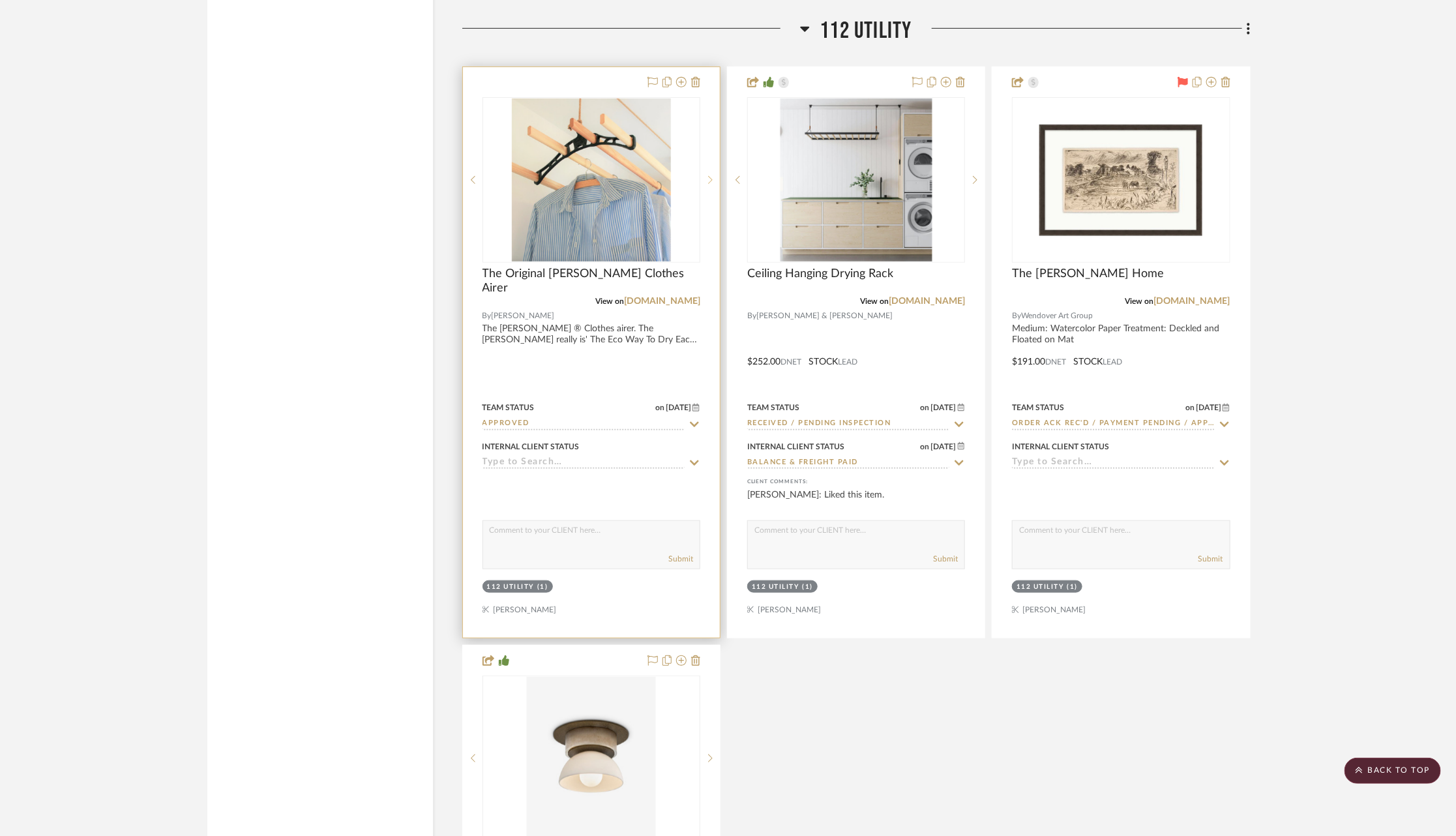
click at [710, 175] on icon at bounding box center [710, 180] width 5 height 9
